Goal: Task Accomplishment & Management: Manage account settings

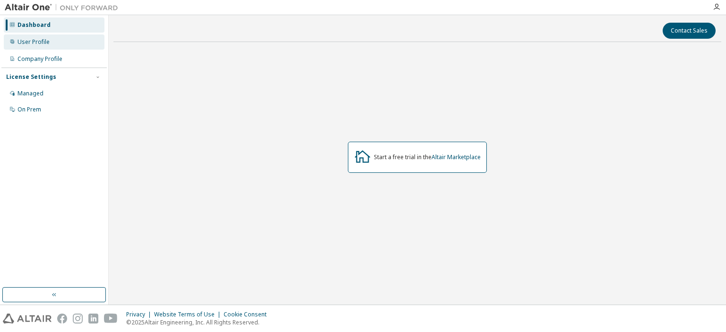
click at [48, 46] on div "User Profile" at bounding box center [54, 41] width 101 height 15
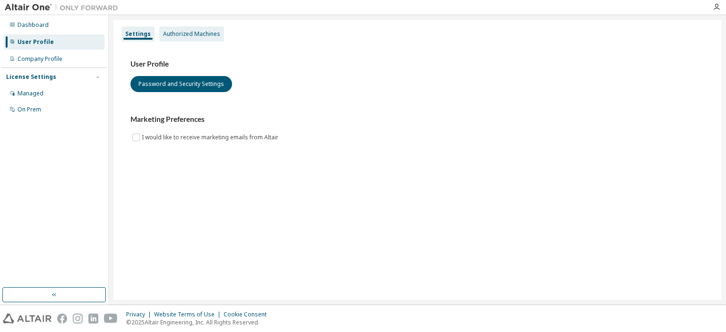
click at [180, 31] on div "Authorized Machines" at bounding box center [191, 34] width 57 height 8
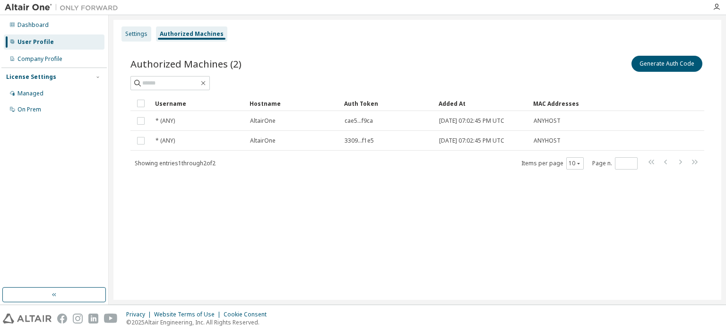
click at [146, 32] on div "Settings" at bounding box center [136, 34] width 22 height 8
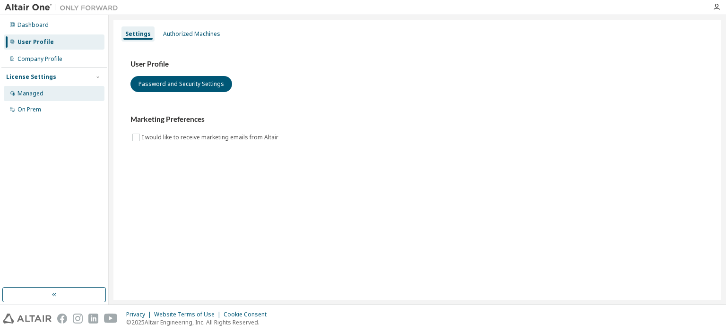
click at [46, 92] on div "Managed" at bounding box center [54, 93] width 101 height 15
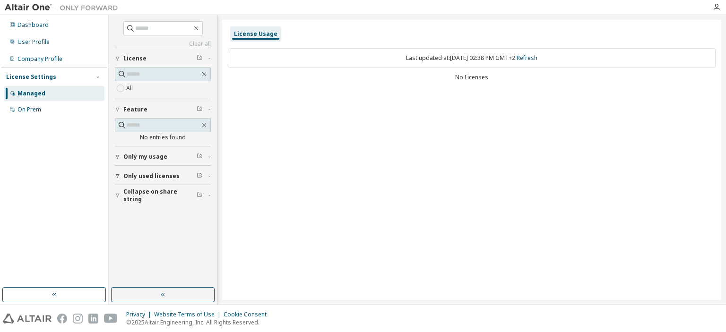
click at [209, 157] on icon "button" at bounding box center [209, 156] width 6 height 3
click at [209, 156] on icon "button" at bounding box center [209, 156] width 6 height 3
click at [40, 157] on div "Dashboard User Profile Company Profile License Settings Managed On Prem" at bounding box center [53, 152] width 105 height 270
click at [134, 73] on input "text" at bounding box center [163, 73] width 73 height 9
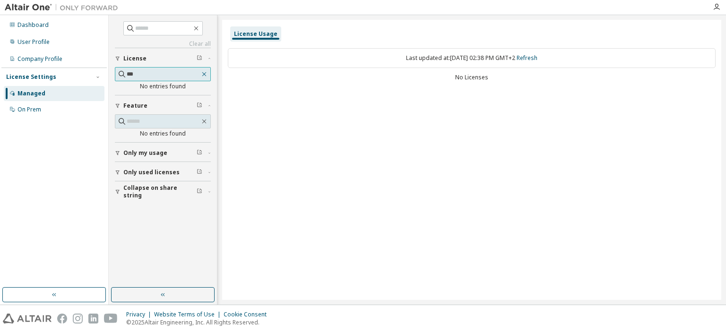
type input "***"
click at [205, 74] on icon "button" at bounding box center [204, 74] width 4 height 4
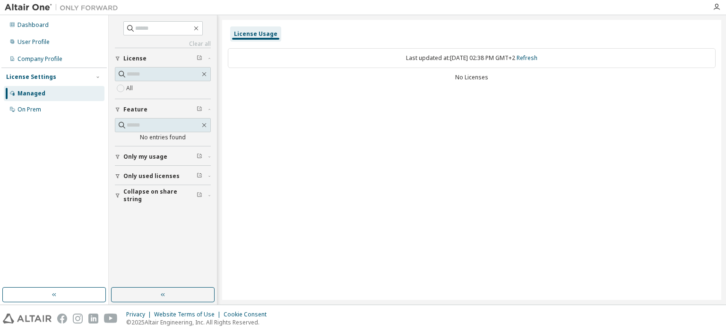
click at [83, 142] on div "Dashboard User Profile Company Profile License Settings Managed On Prem" at bounding box center [53, 152] width 105 height 270
click at [124, 156] on span "Only my usage" at bounding box center [145, 157] width 44 height 8
click at [127, 156] on span "Only my usage" at bounding box center [145, 157] width 44 height 8
click at [39, 110] on div "On Prem" at bounding box center [29, 110] width 24 height 8
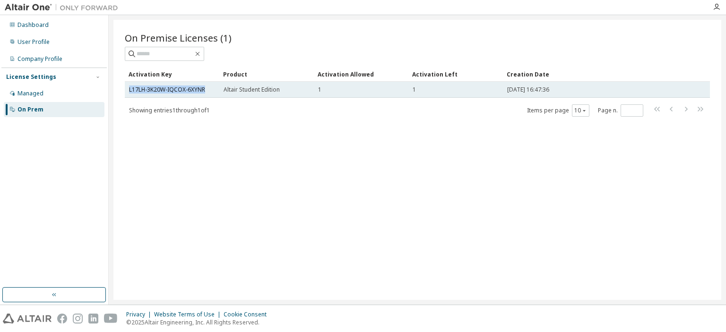
drag, startPoint x: 211, startPoint y: 90, endPoint x: 125, endPoint y: 87, distance: 86.0
click at [125, 87] on td "L17LH-3K20W-IQCOX-6XYNR" at bounding box center [172, 90] width 94 height 16
copy link "L17LH-3K20W-IQCOX-6XYNR"
